Goal: Task Accomplishment & Management: Manage account settings

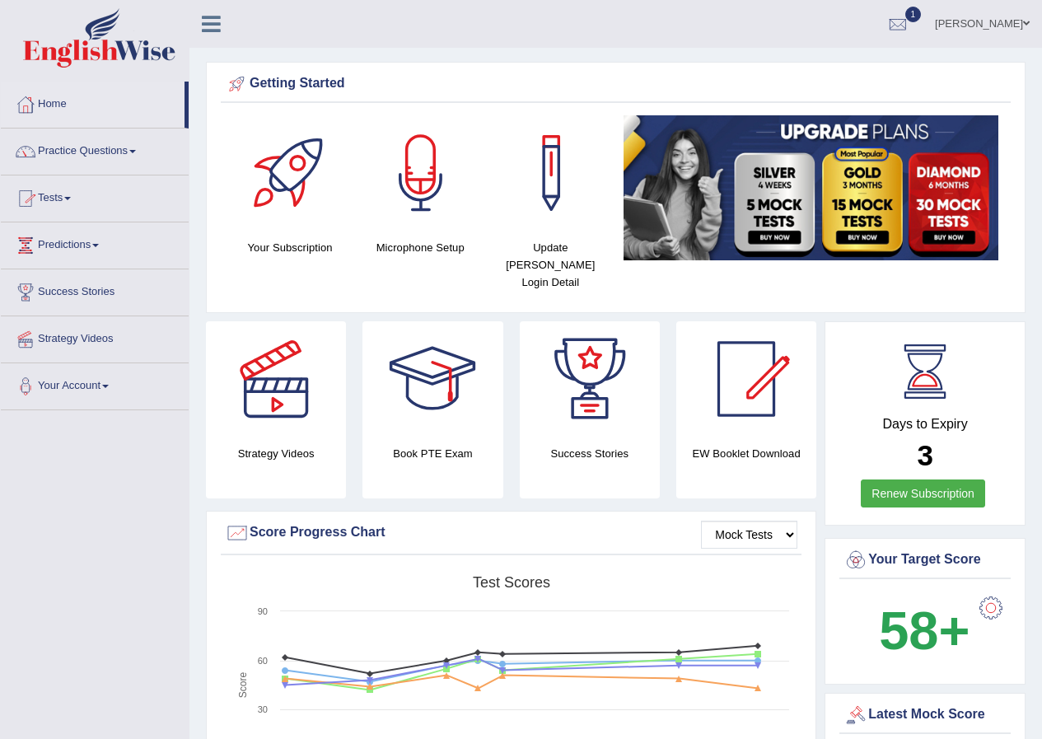
click at [1006, 26] on link "Lex Cajayon" at bounding box center [981, 21] width 119 height 43
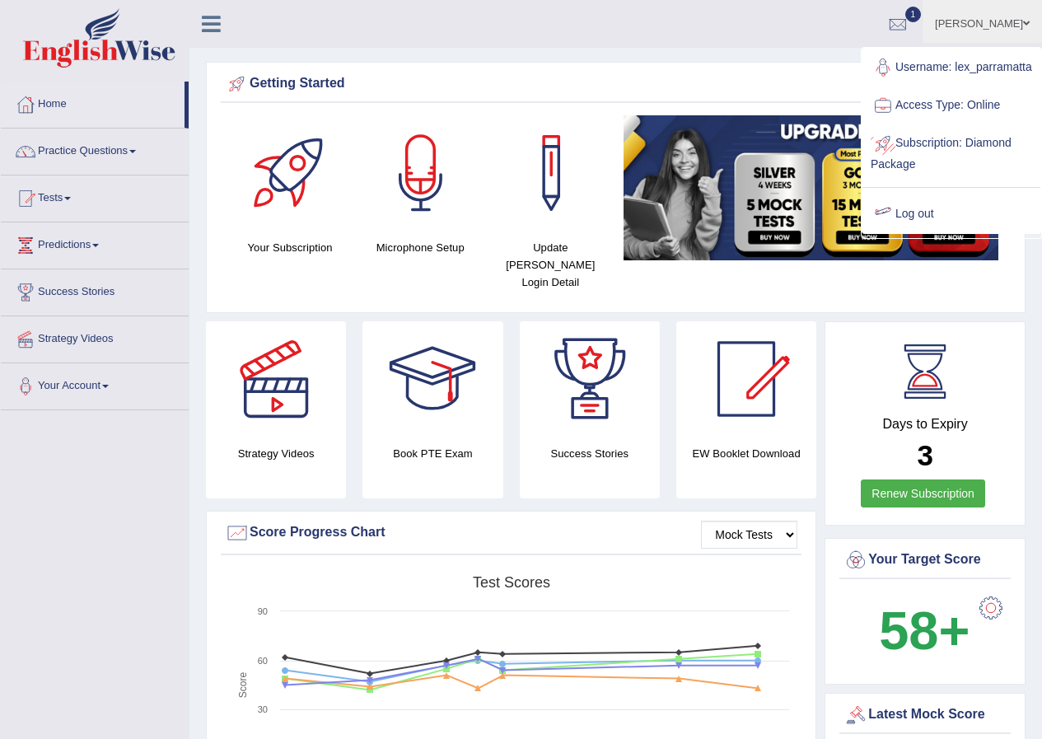
click at [921, 233] on link "Log out" at bounding box center [951, 214] width 178 height 38
